Goal: Task Accomplishment & Management: Complete application form

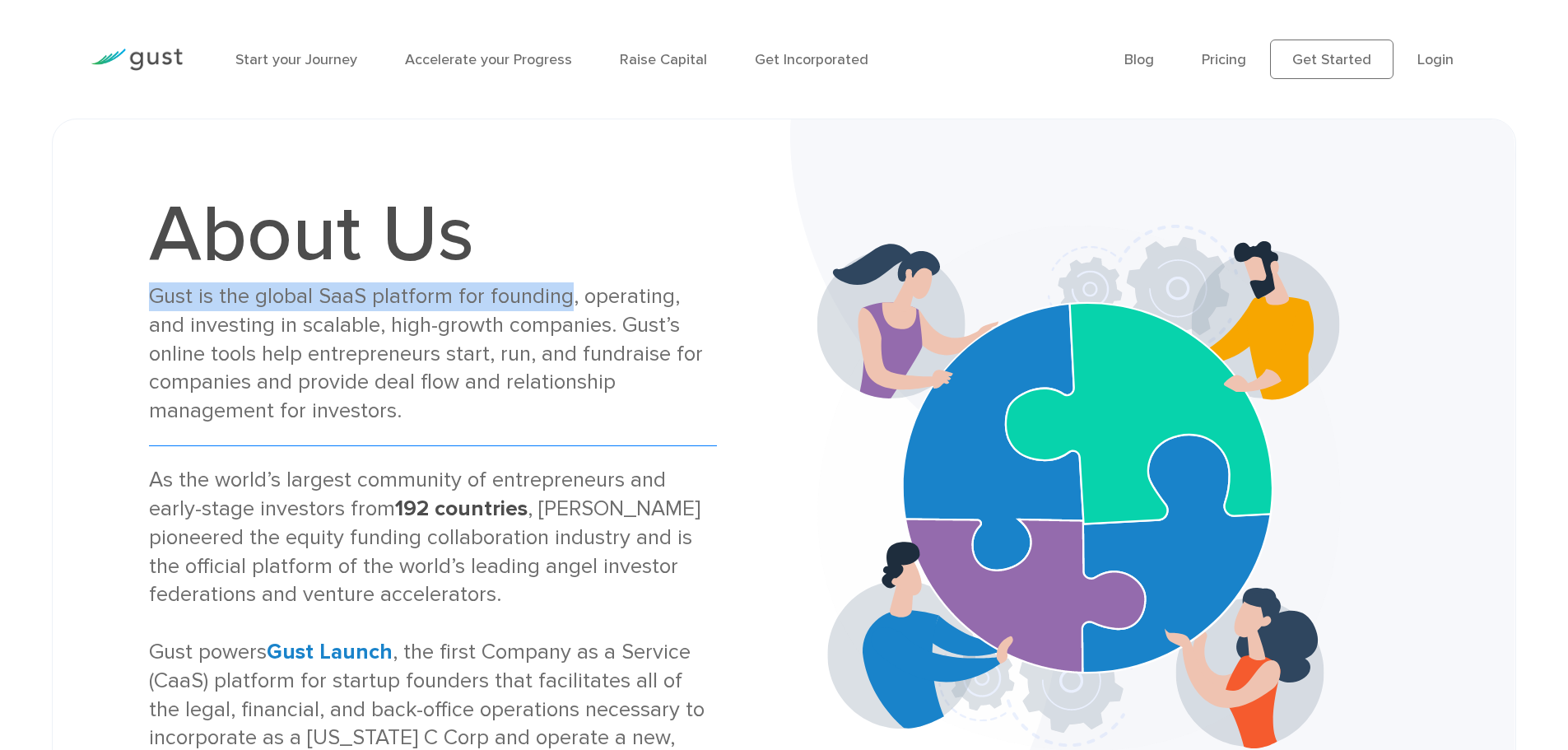
drag, startPoint x: 149, startPoint y: 291, endPoint x: 561, endPoint y: 302, distance: 412.1
click at [561, 302] on div "Gust is the global SaaS platform for founding, operating, and investing in scal…" at bounding box center [433, 353] width 568 height 143
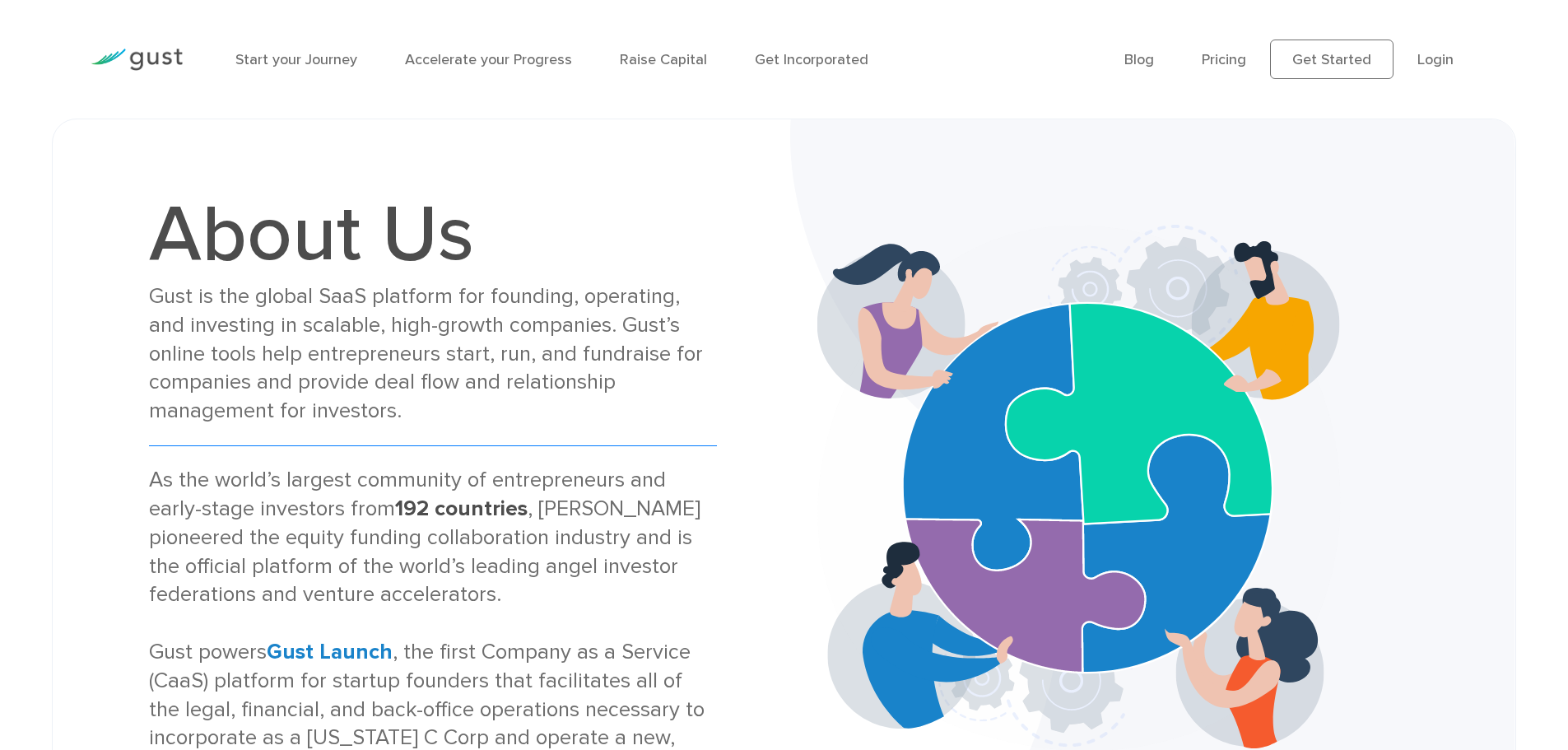
click at [608, 303] on div "Gust is the global SaaS platform for founding, operating, and investing in scal…" at bounding box center [433, 353] width 568 height 143
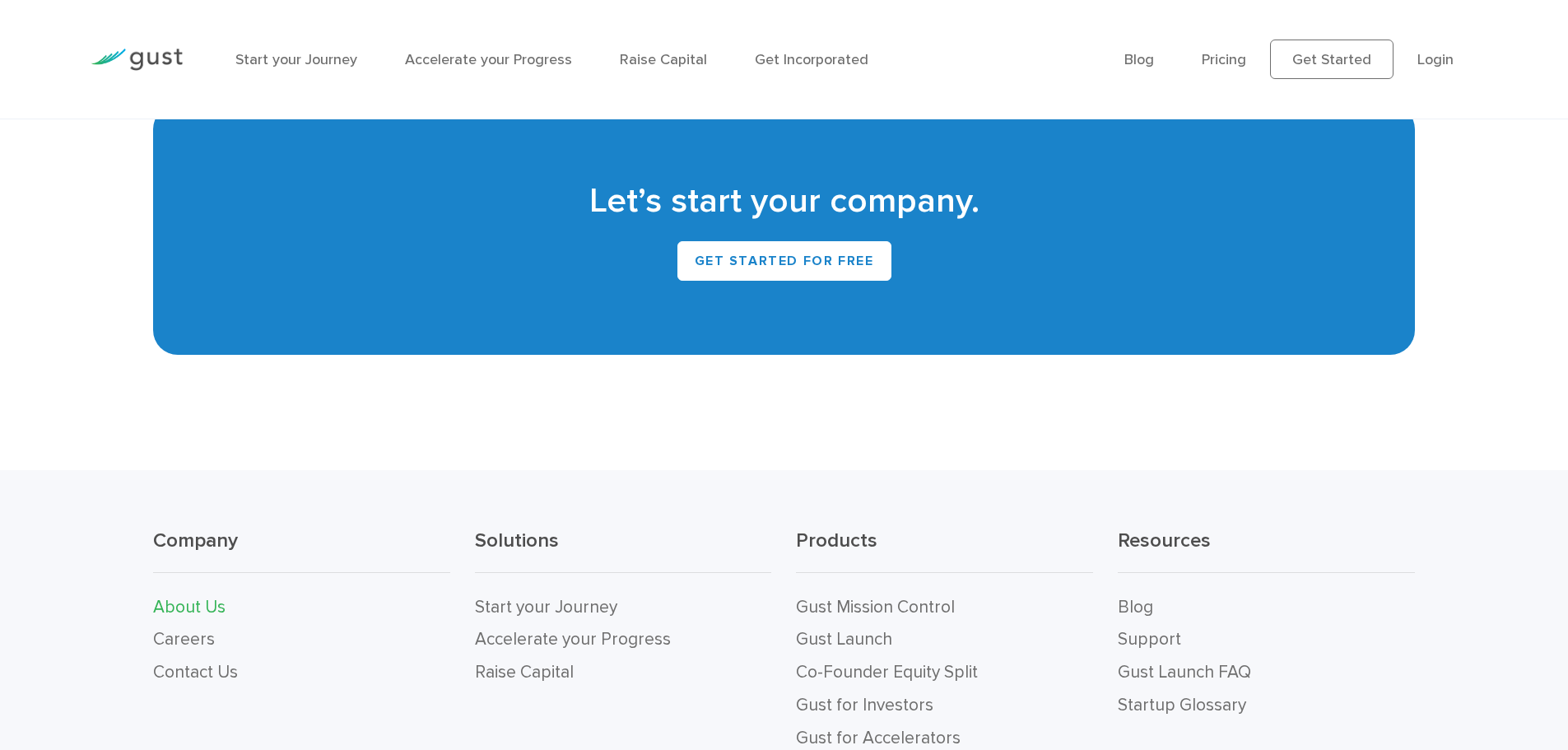
scroll to position [1838, 0]
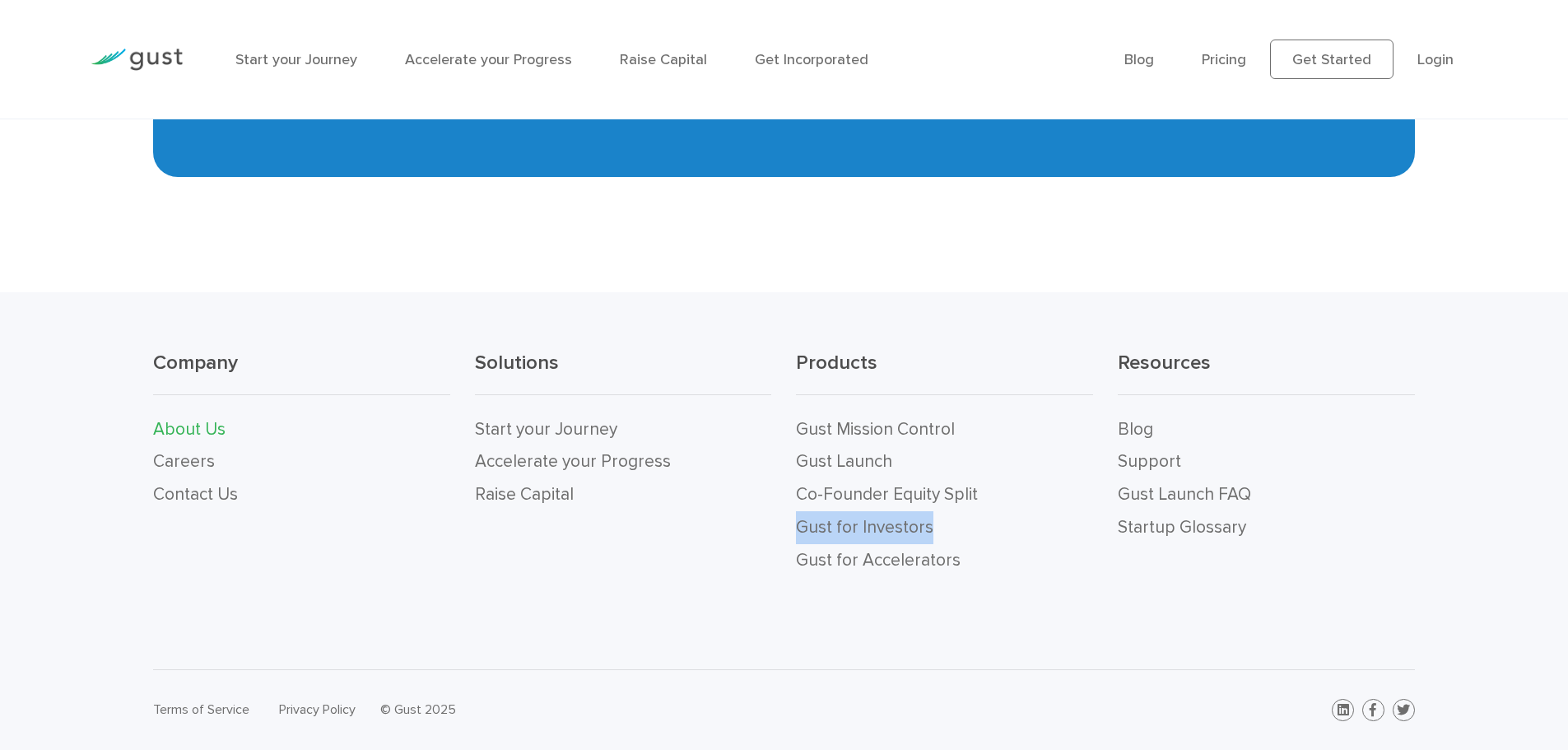
drag, startPoint x: 788, startPoint y: 537, endPoint x: 952, endPoint y: 536, distance: 164.0
click at [952, 536] on div "Products Gust Mission Control Gust Launch Co-Founder Equity Split Gust for Inve…" at bounding box center [945, 463] width 322 height 227
click at [788, 618] on div "Company About Us Careers Contact Us Solutions Start your Journey Accelerate you…" at bounding box center [784, 481] width 1568 height 377
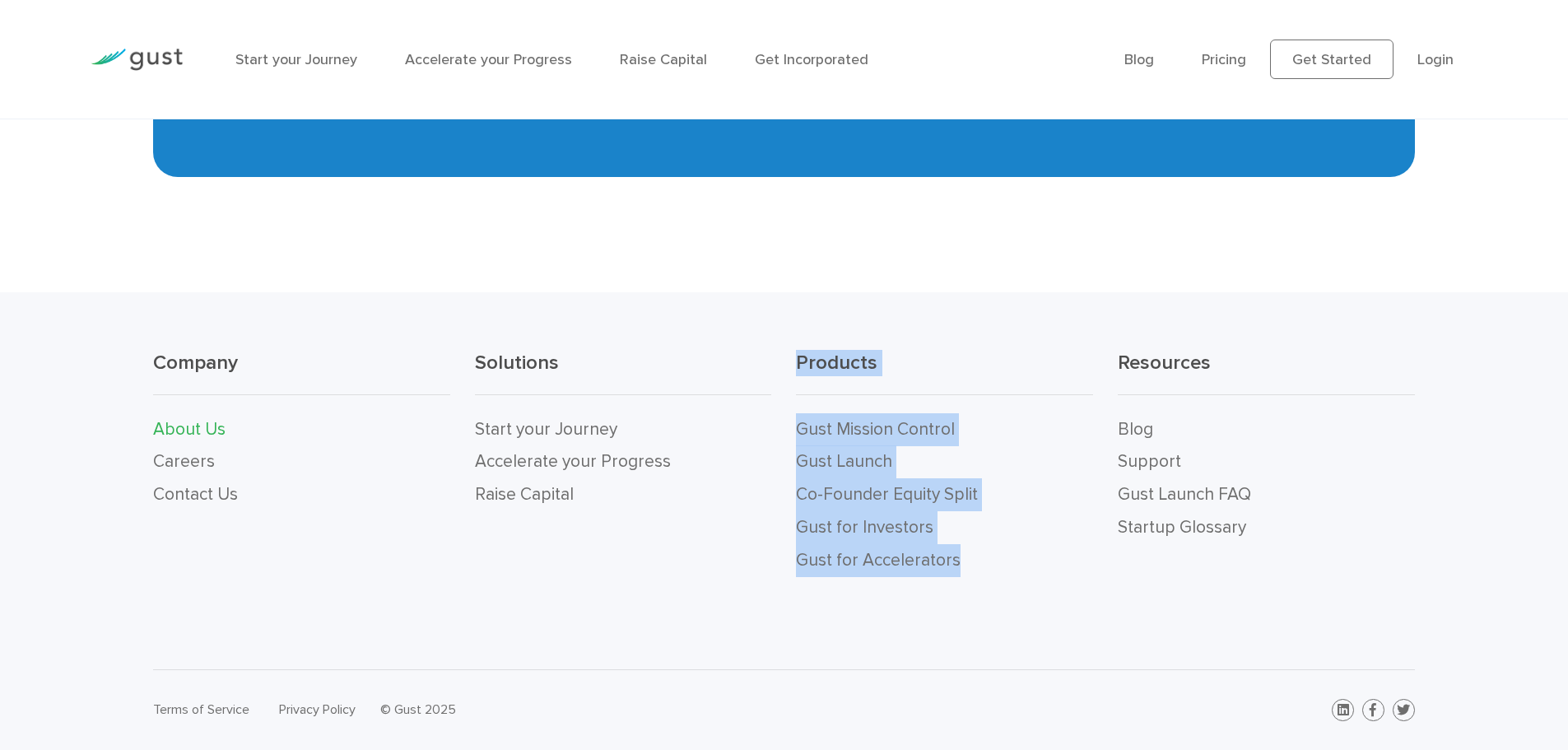
drag, startPoint x: 747, startPoint y: 566, endPoint x: 961, endPoint y: 570, distance: 214.0
click at [961, 570] on div "Company About Us Careers Contact Us Solutions Start your Journey Accelerate you…" at bounding box center [783, 463] width 1286 height 227
click at [928, 601] on div "Company About Us Careers Contact Us Solutions Start your Journey Accelerate you…" at bounding box center [784, 481] width 1568 height 377
drag, startPoint x: 835, startPoint y: 573, endPoint x: 935, endPoint y: 574, distance: 100.0
click at [935, 574] on div "Company About Us Careers Contact Us Solutions Start your Journey Accelerate you…" at bounding box center [783, 463] width 1286 height 227
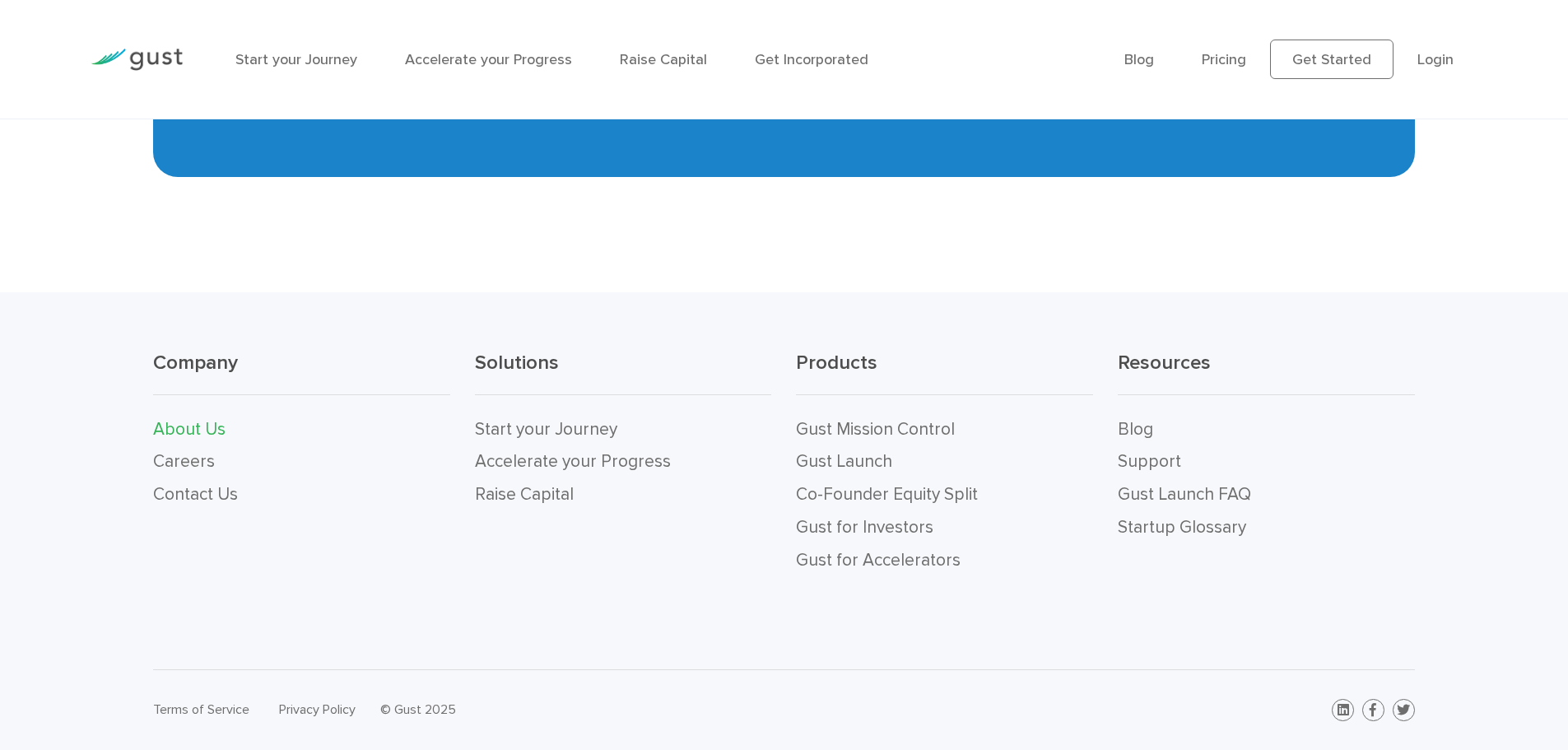
click at [1017, 625] on div "Company About Us Careers Contact Us Solutions Start your Journey Accelerate you…" at bounding box center [784, 481] width 1568 height 377
click at [595, 431] on link "Start your Journey" at bounding box center [546, 429] width 142 height 20
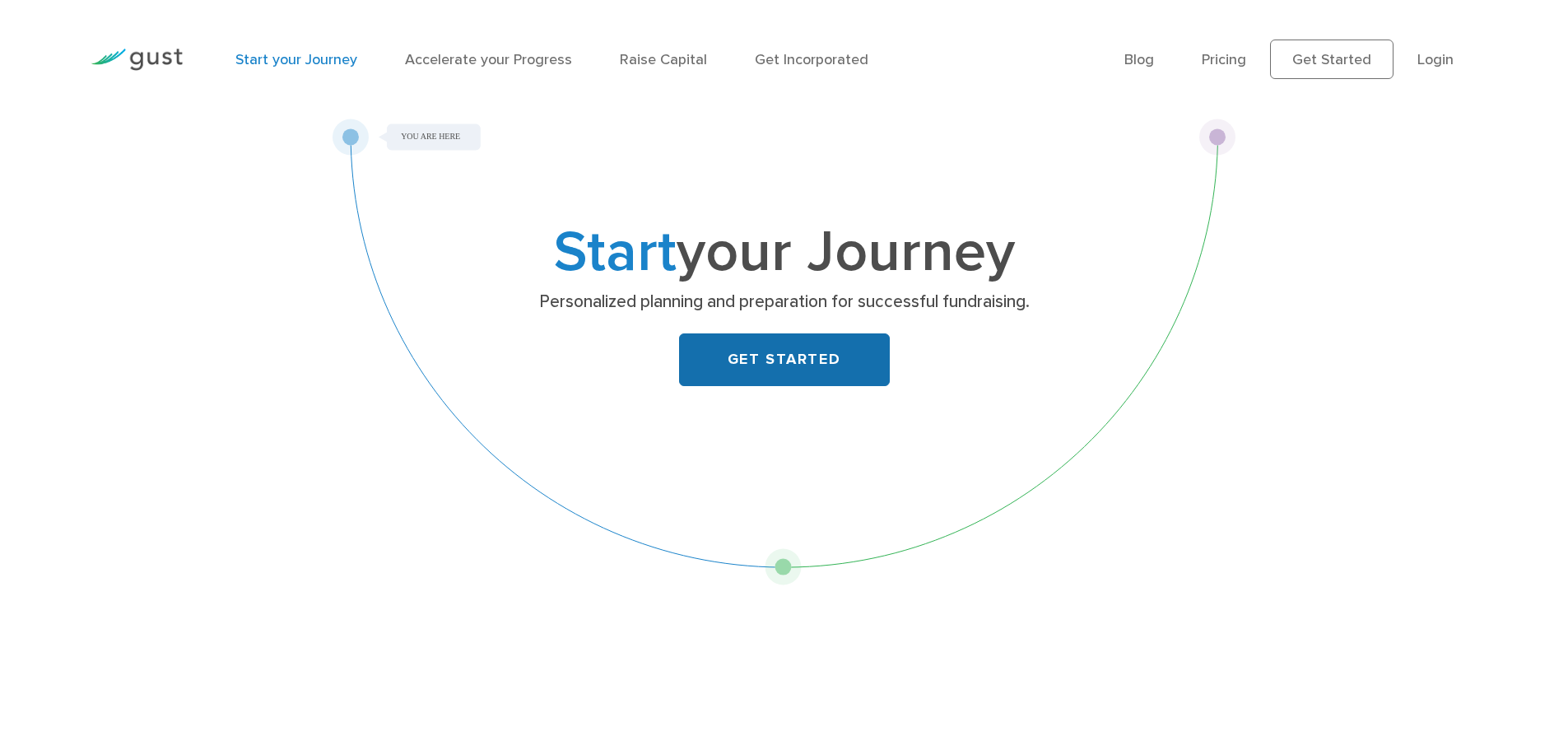
click at [847, 367] on link "GET STARTED" at bounding box center [784, 360] width 211 height 53
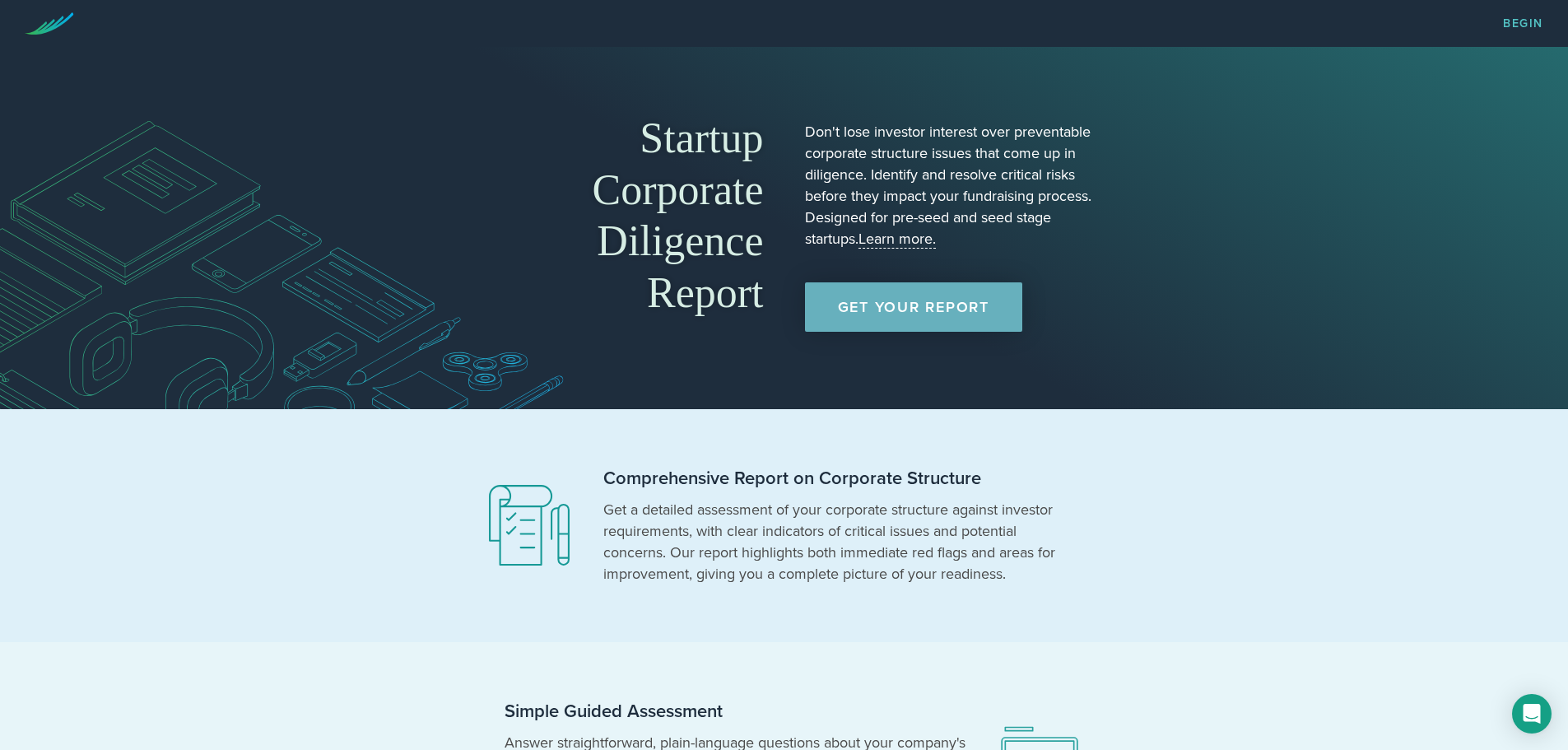
click at [887, 304] on link "Get Your Report" at bounding box center [914, 306] width 217 height 49
